Goal: Task Accomplishment & Management: Manage account settings

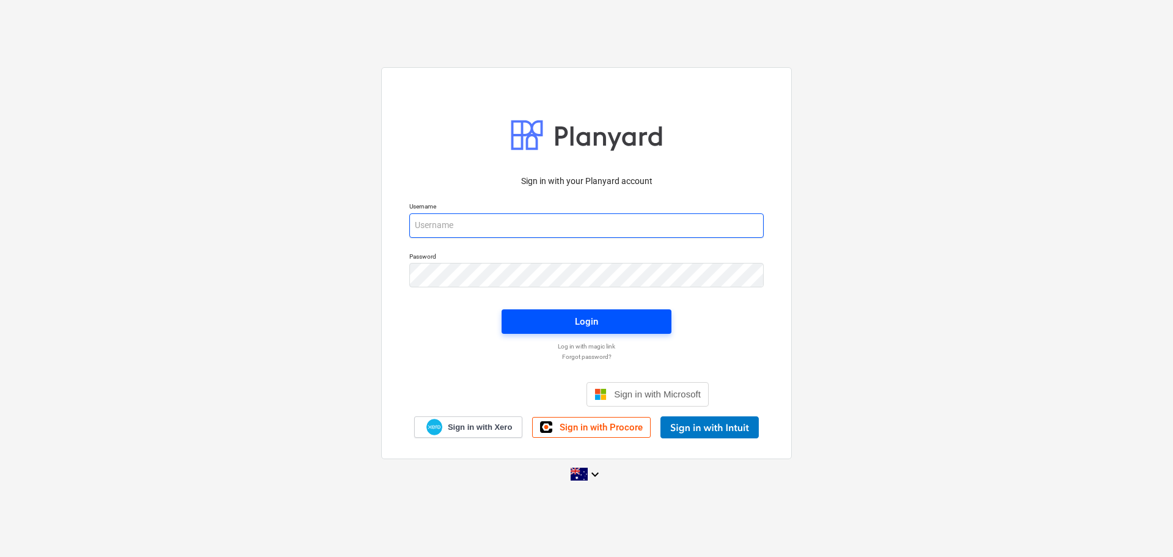
type input "[EMAIL_ADDRESS][DOMAIN_NAME]"
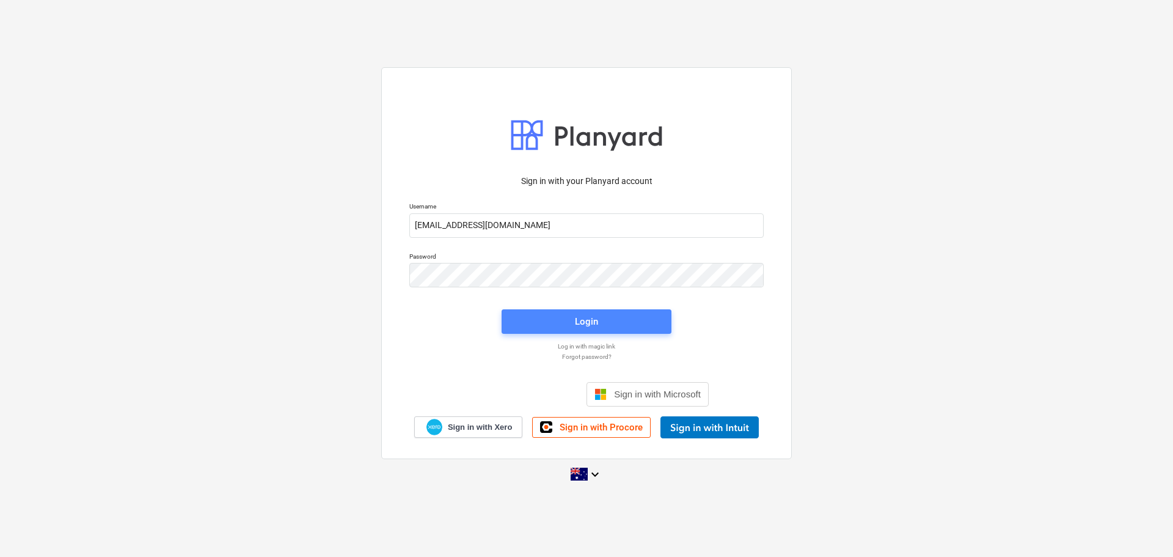
click at [582, 318] on div "Login" at bounding box center [586, 321] width 23 height 16
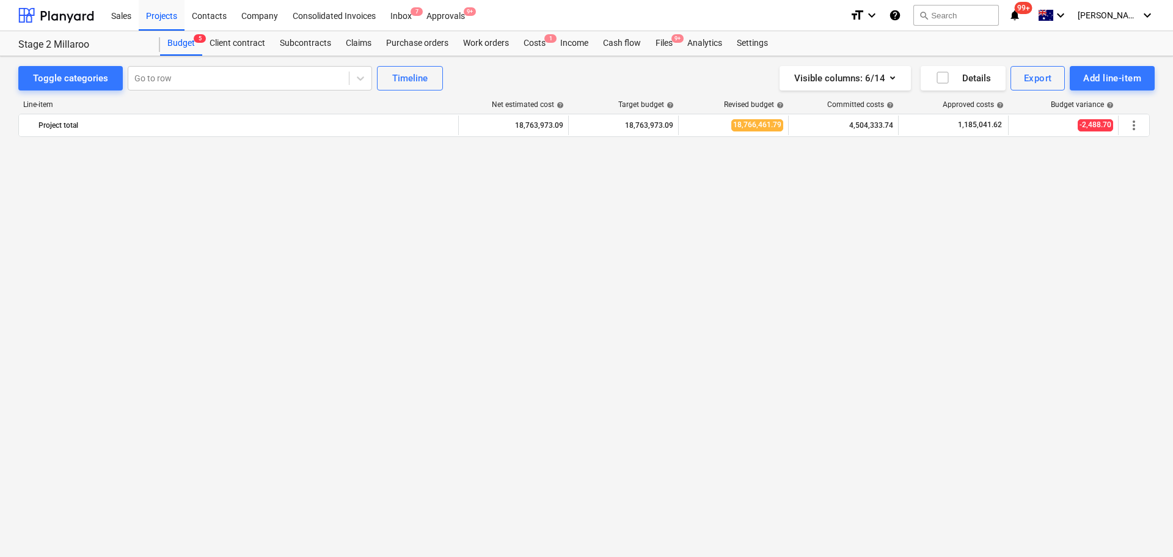
scroll to position [833, 0]
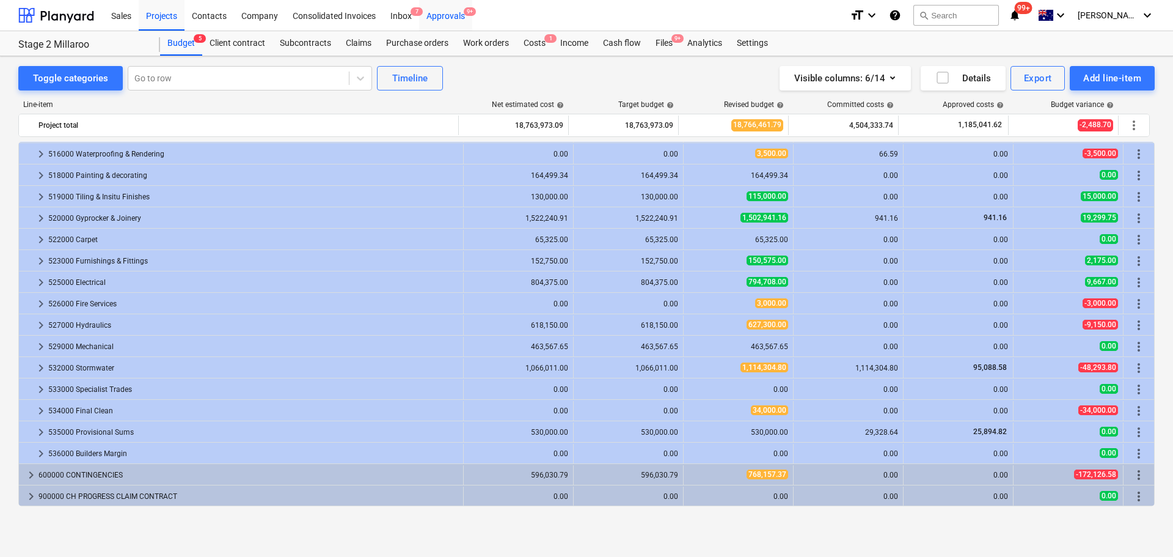
click at [456, 10] on div "Approvals 9+" at bounding box center [445, 14] width 53 height 31
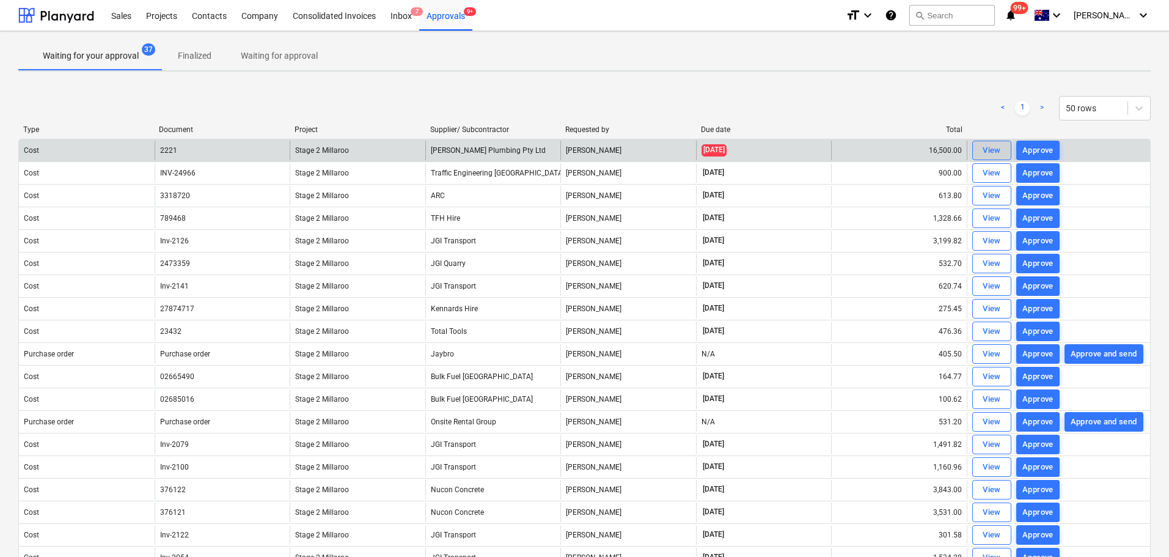
click at [984, 148] on div "View" at bounding box center [991, 151] width 18 height 14
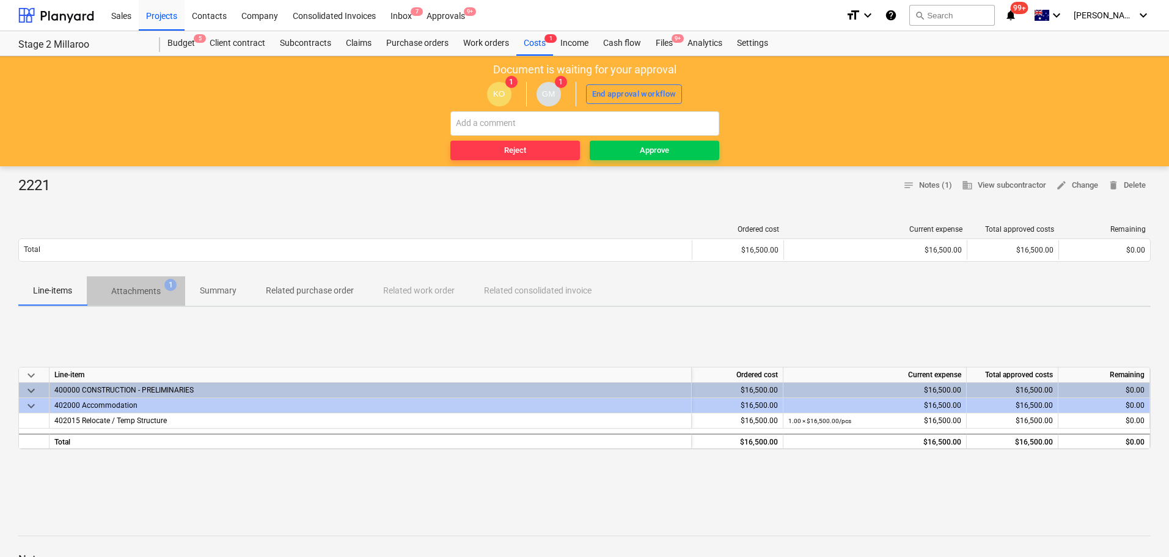
click at [147, 294] on p "Attachments" at bounding box center [135, 291] width 49 height 13
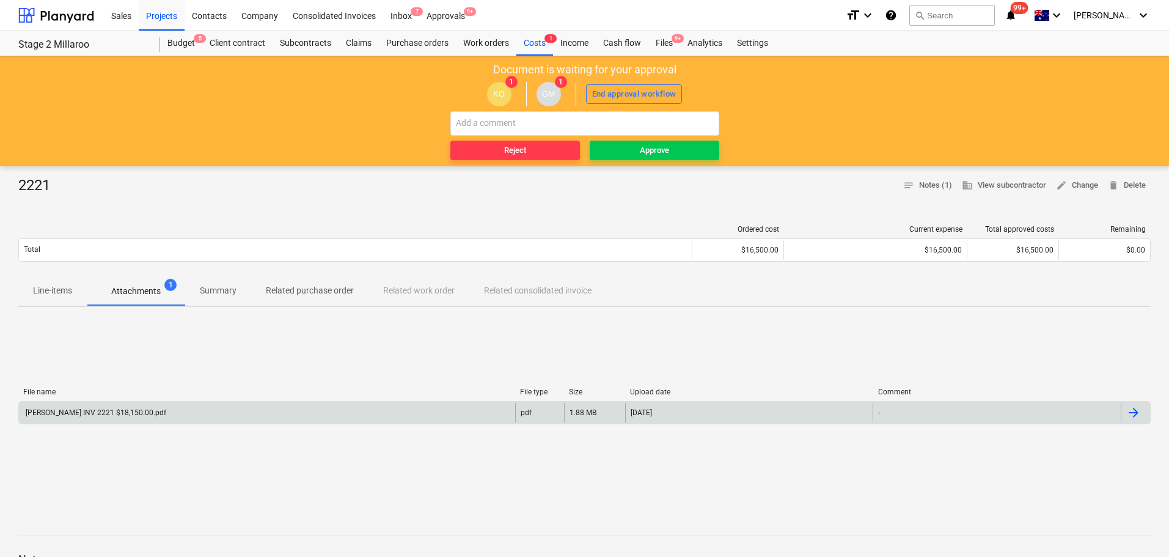
click at [123, 415] on div "[PERSON_NAME] INV 2221 $18,150.00.pdf" at bounding box center [95, 412] width 142 height 9
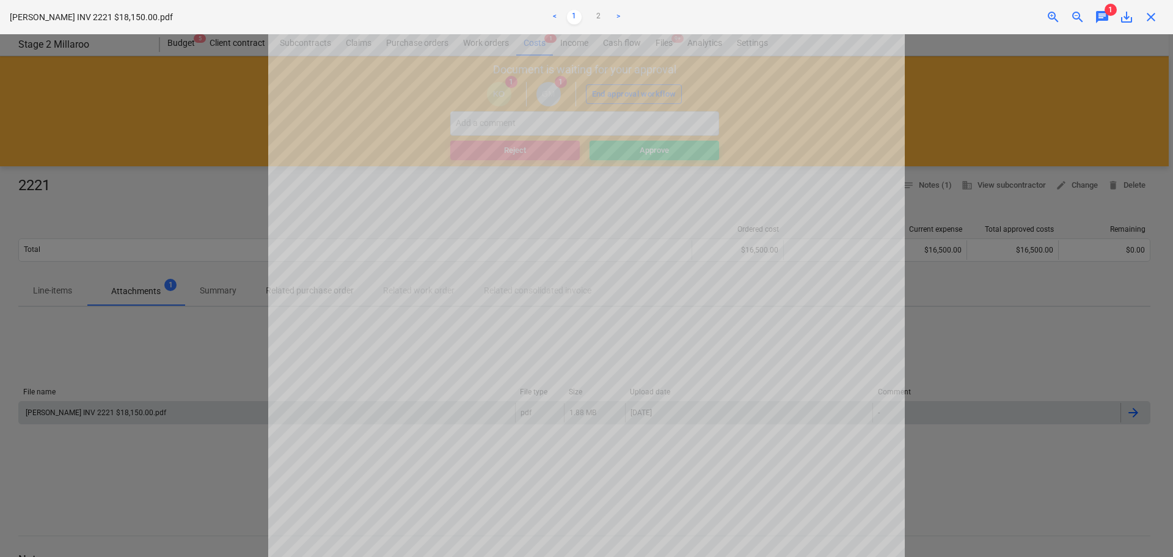
click at [1147, 15] on span "close" at bounding box center [1151, 17] width 15 height 15
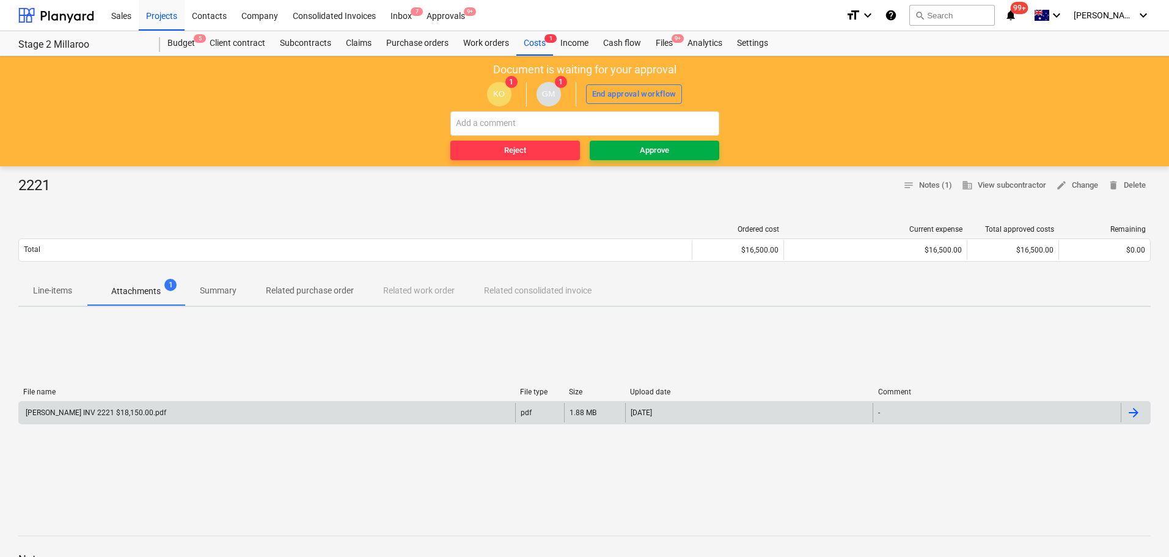
click at [644, 144] on div "Approve" at bounding box center [654, 151] width 29 height 14
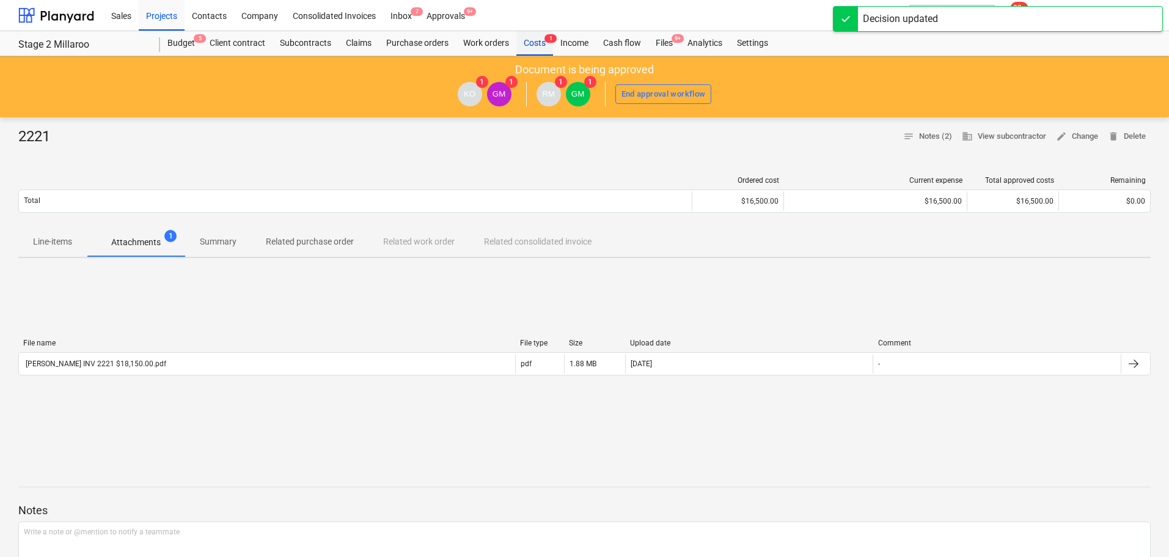
click at [536, 43] on div "Costs 1" at bounding box center [534, 43] width 37 height 24
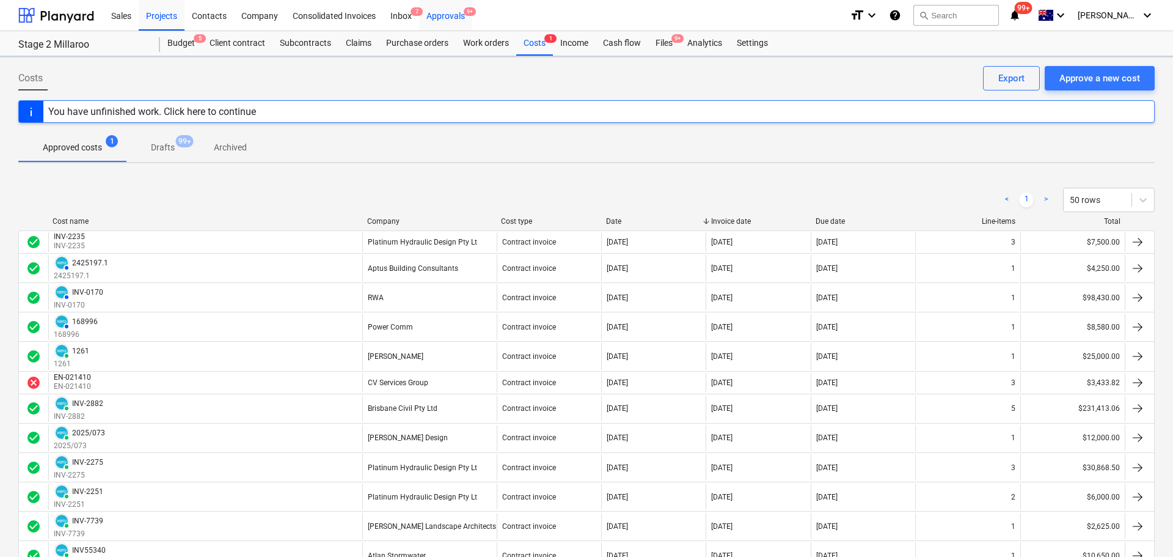
click at [445, 14] on div "Approvals 9+" at bounding box center [445, 14] width 53 height 31
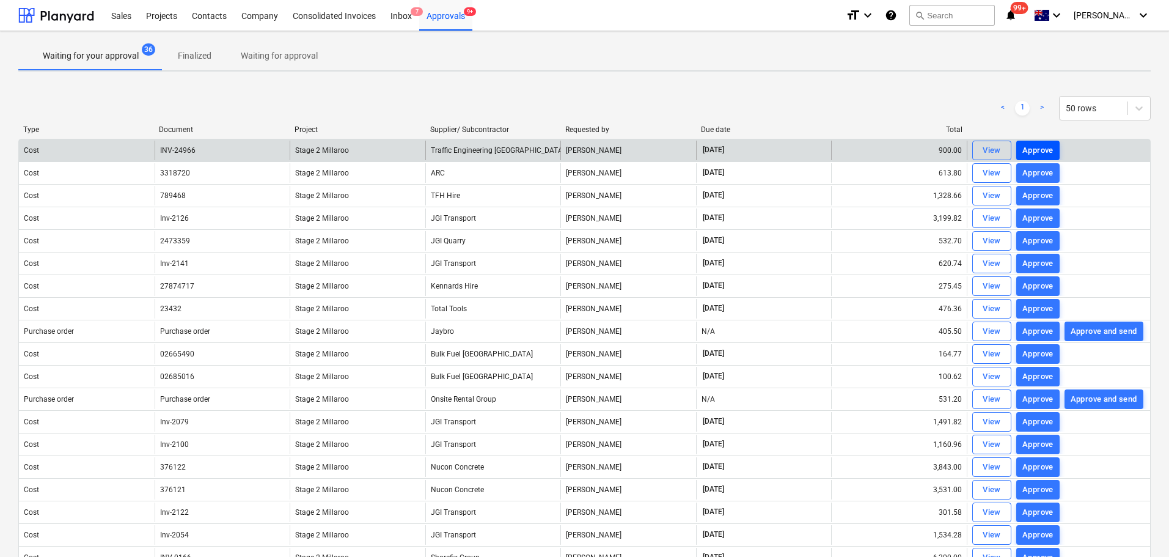
click at [1039, 147] on div "Approve" at bounding box center [1037, 151] width 31 height 14
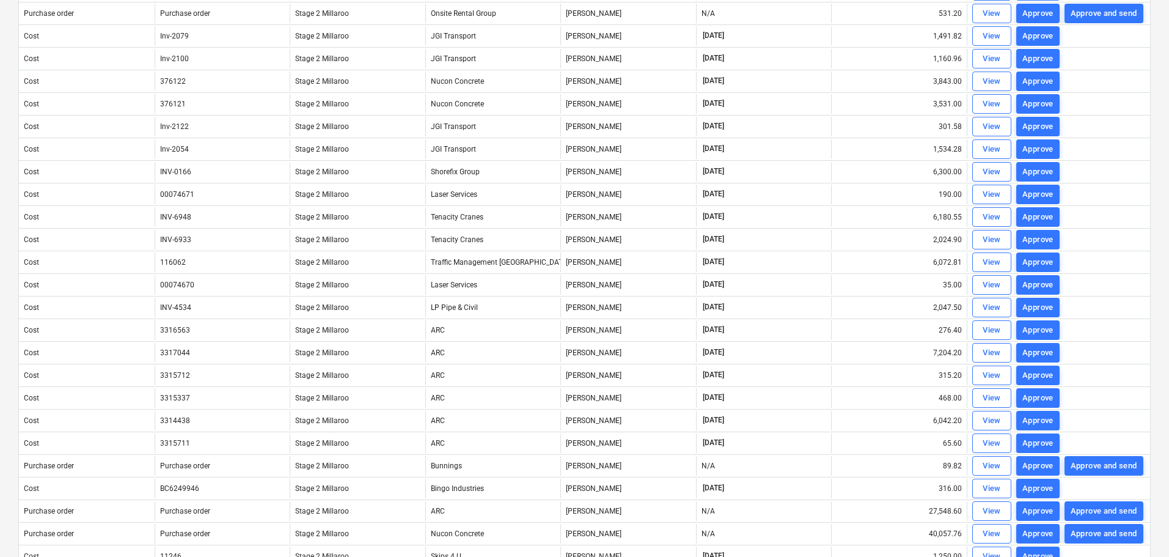
scroll to position [366, 0]
